Goal: Connect with others: Connect with others

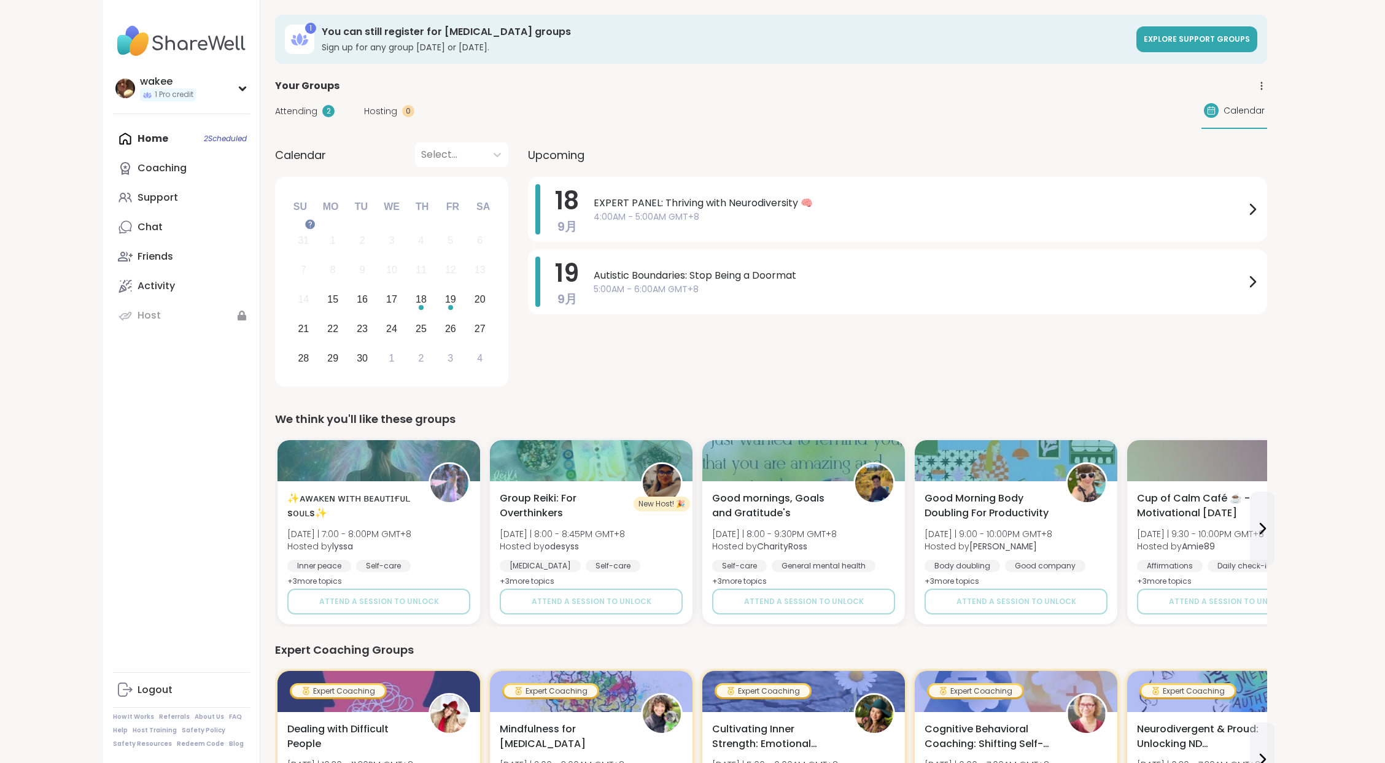
click at [316, 34] on div "1" at bounding box center [310, 28] width 11 height 11
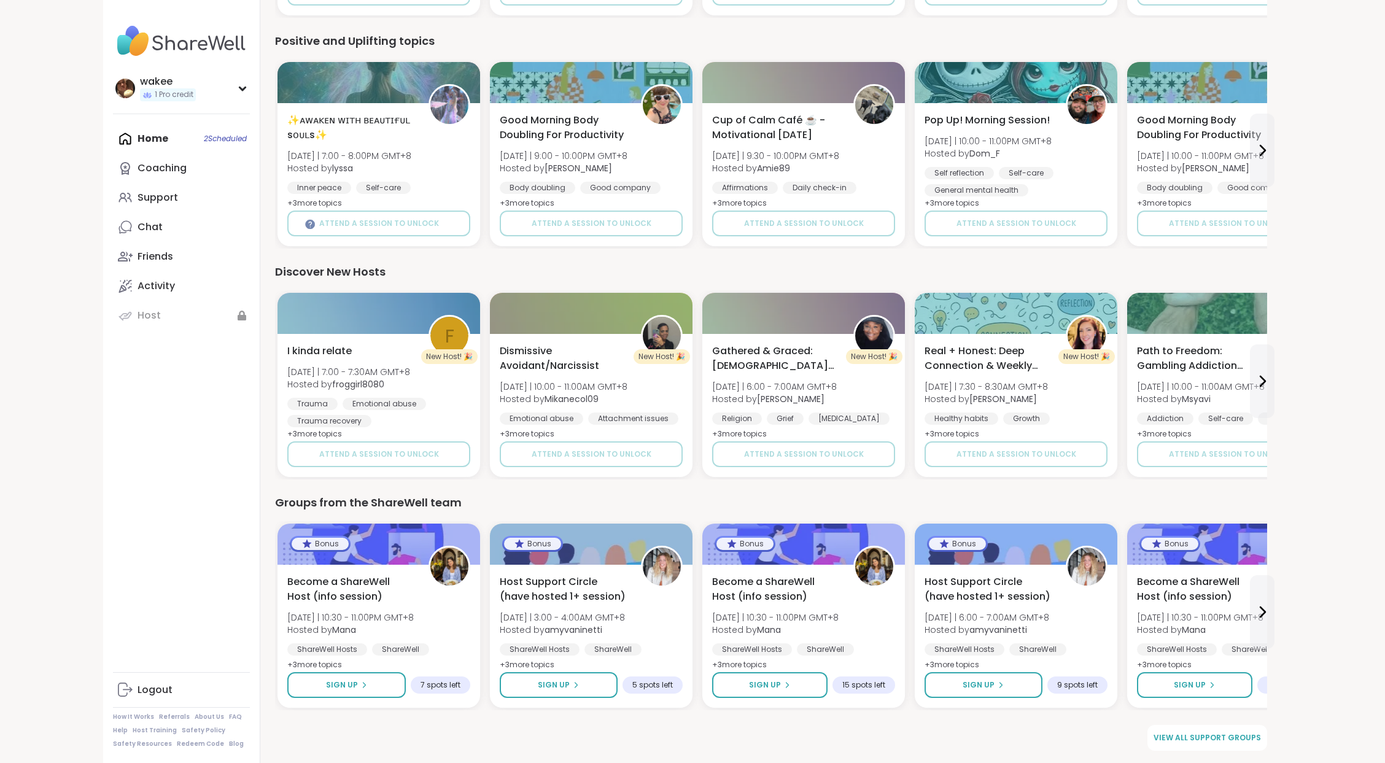
scroll to position [1293, 0]
click at [234, 301] on link "Activity" at bounding box center [181, 285] width 137 height 29
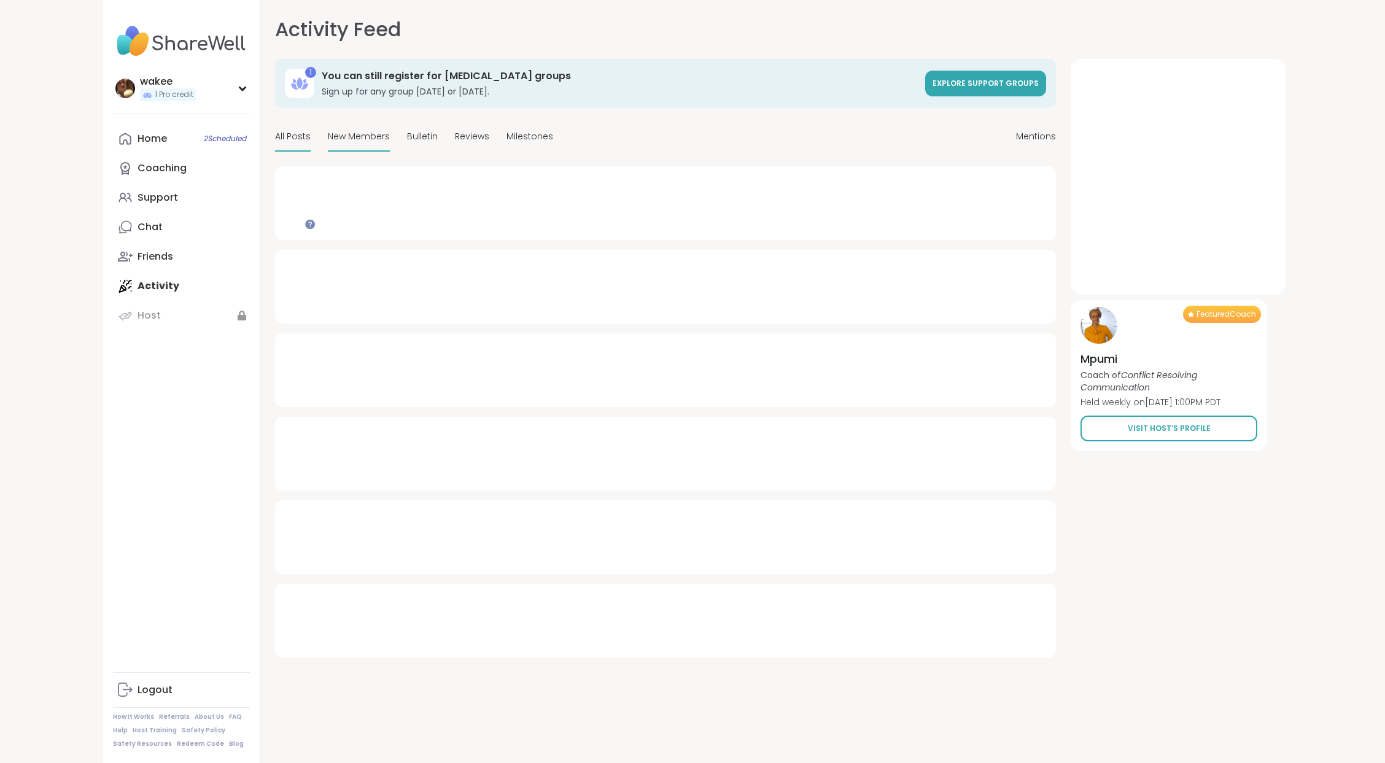
click at [390, 143] on span "New Members" at bounding box center [359, 136] width 62 height 13
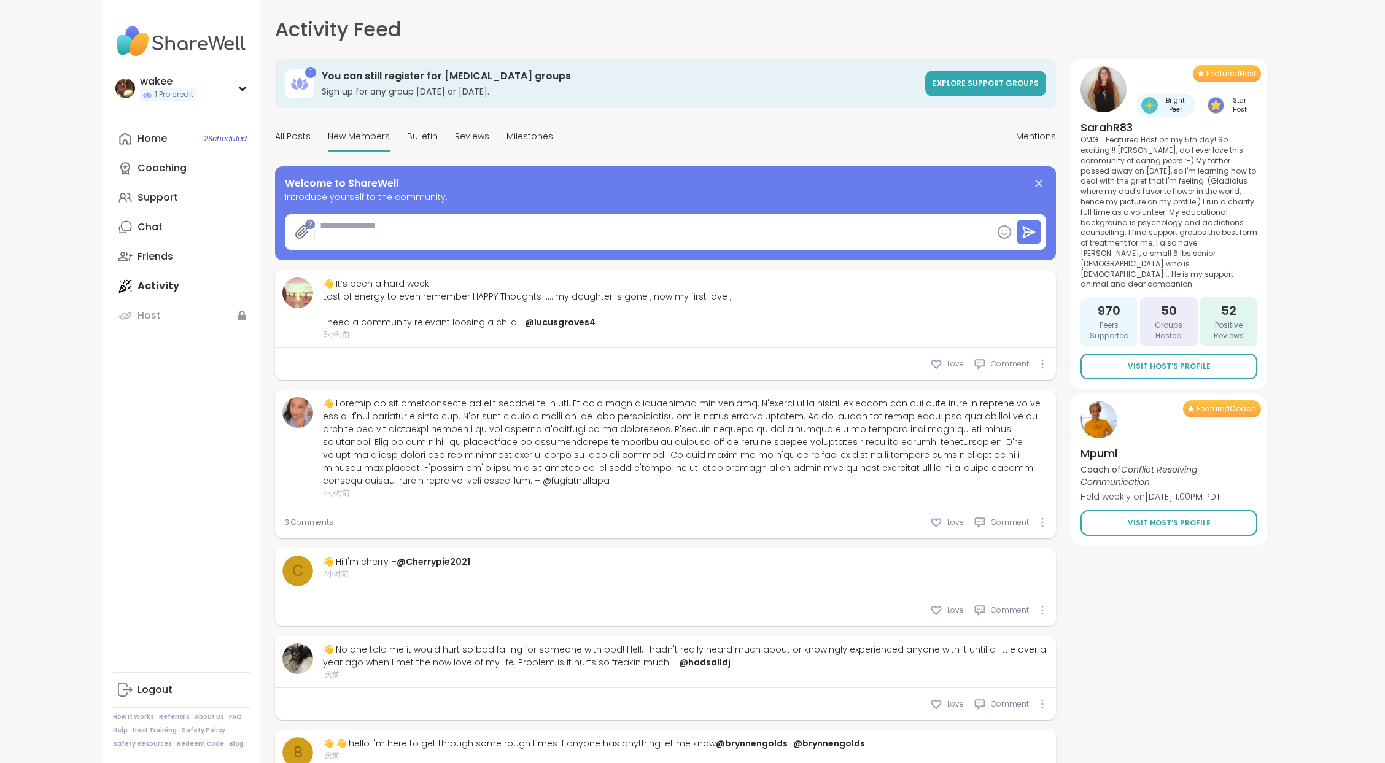
type textarea "*"
click at [229, 271] on link "Friends" at bounding box center [181, 256] width 137 height 29
